Goal: Task Accomplishment & Management: Manage account settings

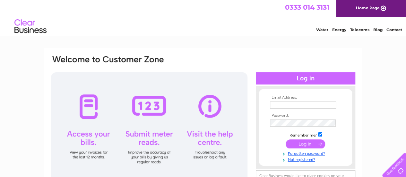
type input "[EMAIL_ADDRESS][DOMAIN_NAME]"
click at [300, 145] on input "submit" at bounding box center [304, 143] width 39 height 9
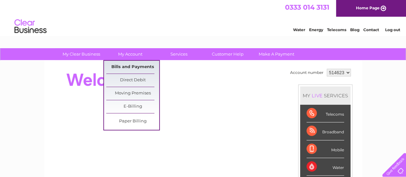
click at [124, 68] on link "Bills and Payments" at bounding box center [132, 67] width 53 height 13
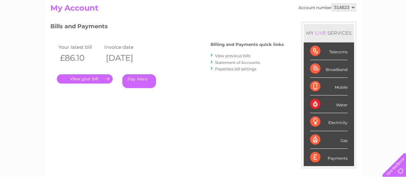
scroll to position [85, 0]
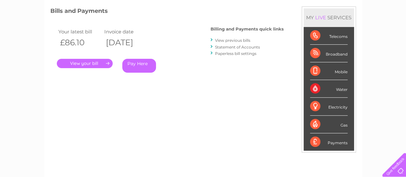
click at [92, 63] on link "." at bounding box center [85, 63] width 56 height 9
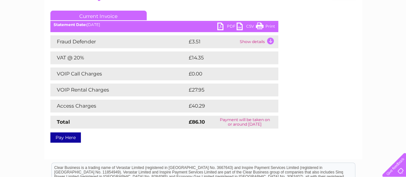
scroll to position [85, 0]
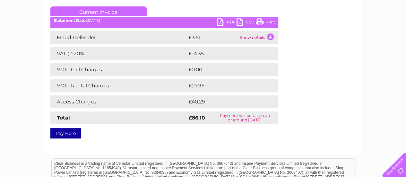
click at [222, 22] on link "PDF" at bounding box center [226, 22] width 19 height 9
